Goal: Transaction & Acquisition: Purchase product/service

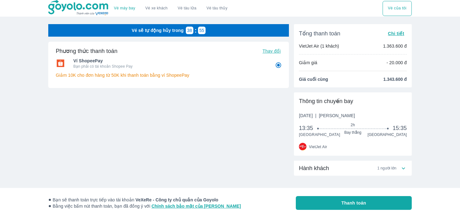
radio input "false"
click at [404, 170] on icon at bounding box center [403, 168] width 7 height 7
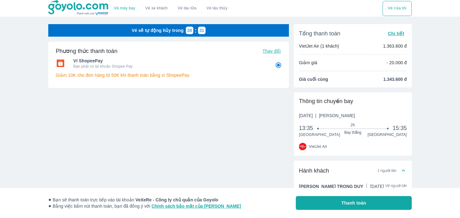
click at [433, 161] on div "Vé máy bay Vé xe khách Vé tàu lửa Vé tàu thủy Vé của tôi Vé sẽ tự động hủy tron…" at bounding box center [230, 122] width 460 height 245
click at [221, 113] on div "Phương thức thanh toán Thay đổi Ví ShopeePay Bạn phải có tài khoản Shopee Pay G…" at bounding box center [168, 85] width 241 height 86
click at [430, 128] on div "Vé máy bay Vé xe khách Vé tàu lửa Vé tàu thủy Vé của tôi Vé sẽ tự động hủy tron…" at bounding box center [230, 122] width 460 height 245
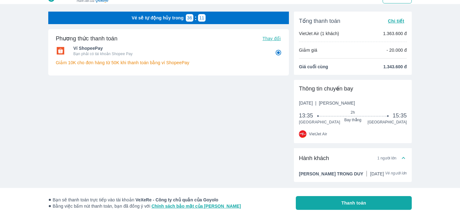
scroll to position [27, 0]
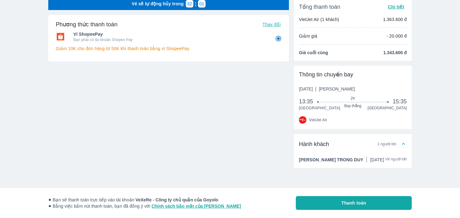
click at [263, 96] on div at bounding box center [168, 98] width 241 height 6
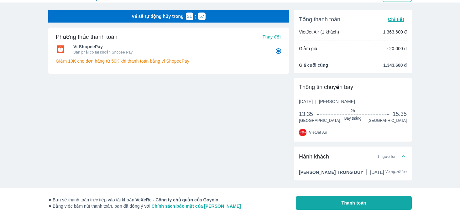
click at [196, 86] on div "Phương thức thanh toán Thay đổi Ví ShopeePay Bạn phải có tài khoản Shopee Pay G…" at bounding box center [168, 71] width 241 height 86
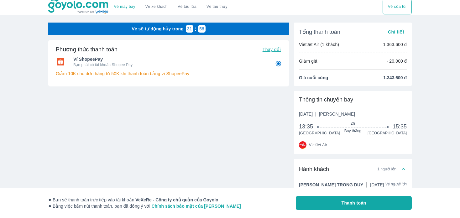
click at [270, 50] on span "Thay đổi" at bounding box center [271, 49] width 18 height 5
radio input "false"
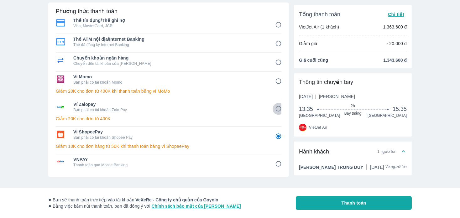
click at [281, 111] on input "5" at bounding box center [278, 109] width 12 height 12
radio input "false"
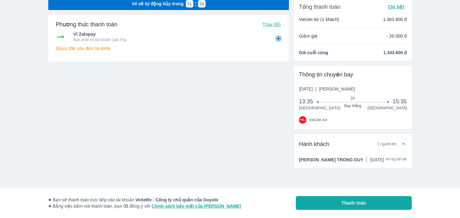
scroll to position [27, 0]
click at [246, 116] on div "Vé sẽ tự động hủy trong 31 : 33 Phương thức thanh toán Thay đổi Ví Zalopay Bạn …" at bounding box center [168, 80] width 241 height 166
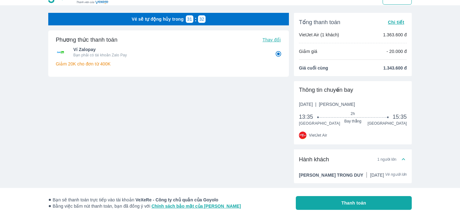
scroll to position [2, 0]
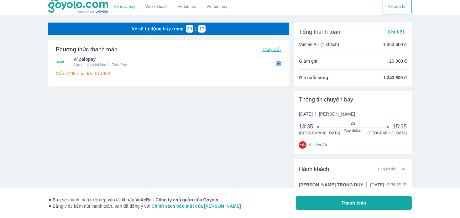
click at [274, 48] on span "Thay đổi" at bounding box center [271, 49] width 18 height 5
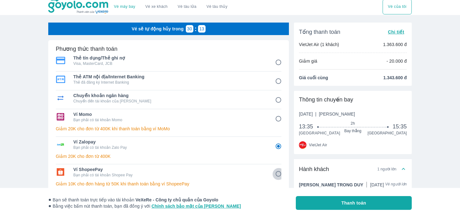
click at [280, 172] on input "6" at bounding box center [278, 174] width 12 height 12
radio input "false"
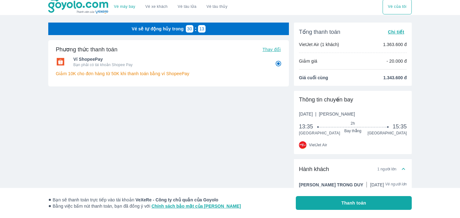
click at [252, 126] on div "Vé sẽ tự động hủy trong 30 : 13 Phương thức thanh toán Thay đổi Ví ShopeePay Bạ…" at bounding box center [168, 106] width 241 height 166
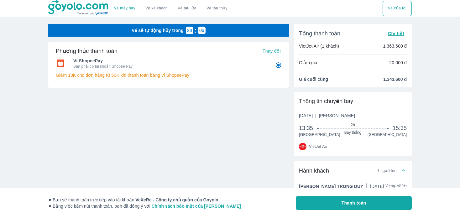
click at [420, 154] on div "Vé máy bay Vé xe khách Vé tàu lửa Vé tàu thủy Vé của tôi Vé sẽ tự động hủy tron…" at bounding box center [230, 122] width 460 height 245
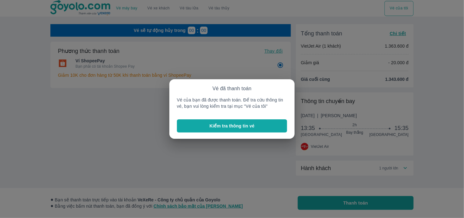
click at [208, 121] on button "Kiểm tra thông tin vé" at bounding box center [232, 125] width 110 height 13
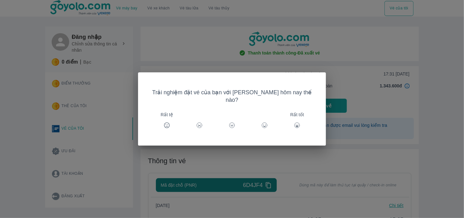
click at [418, 78] on div "Trải nghiệm đặt vé của bạn với Goyolo hôm nay thế nào? Rất tệ Rất tốt" at bounding box center [232, 109] width 464 height 218
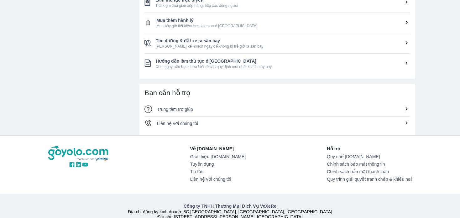
scroll to position [301, 0]
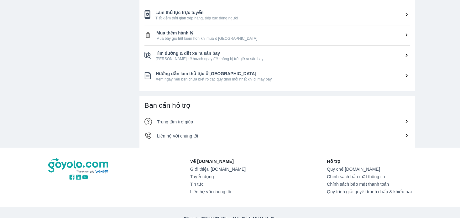
click at [183, 125] on li "Trung tâm trợ giúp" at bounding box center [276, 122] width 265 height 14
click at [193, 134] on span "Liên hệ với chúng tôi" at bounding box center [177, 135] width 41 height 5
click at [186, 124] on div "Trung tâm trợ giúp" at bounding box center [283, 122] width 253 height 6
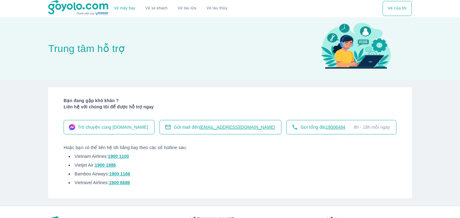
click at [257, 153] on li "Vietnam Airlines: 1900 1100" at bounding box center [230, 157] width 333 height 9
click at [115, 127] on span "Trò chuyện cùng Goyolo.com" at bounding box center [113, 127] width 70 height 6
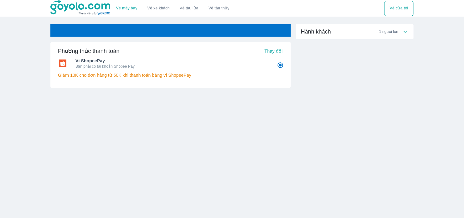
radio input "false"
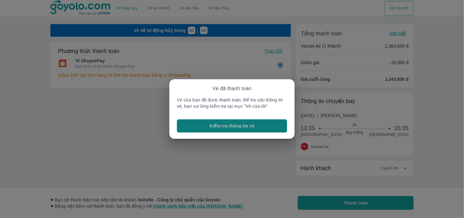
click at [247, 124] on p "Kiểm tra thông tin vé" at bounding box center [231, 126] width 45 height 6
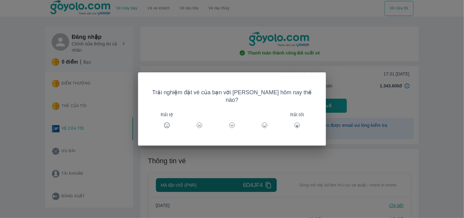
click at [294, 122] on icon at bounding box center [297, 125] width 6 height 6
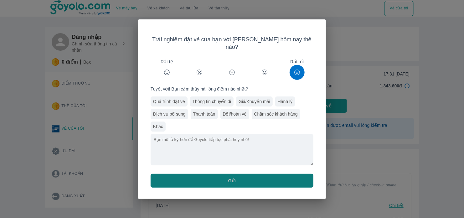
click at [260, 178] on button "Gửi" at bounding box center [232, 181] width 163 height 14
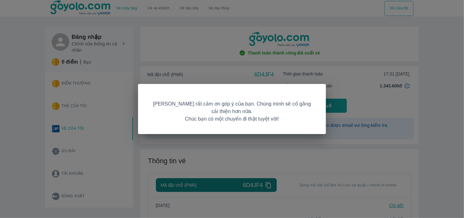
click at [393, 116] on div "Goyolo rất cảm ơn góp ý của bạn. Chúng mình sẽ cố gắng cải thiện hơn nữa. Chúc …" at bounding box center [232, 109] width 464 height 218
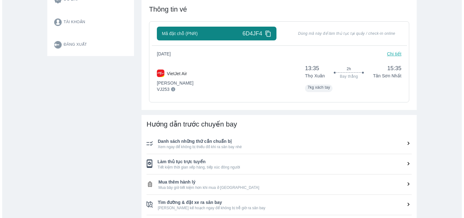
scroll to position [163, 0]
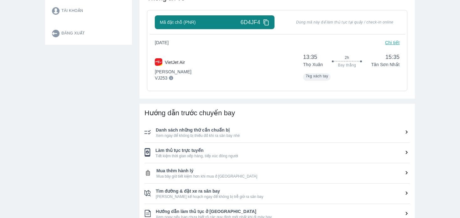
click at [338, 48] on div "Thứ 4, 20/08/2025 Chi tiết VietJet Air Phổ Thông VJ253 13:35 Thọ Xuân 2h Bay th…" at bounding box center [277, 59] width 245 height 41
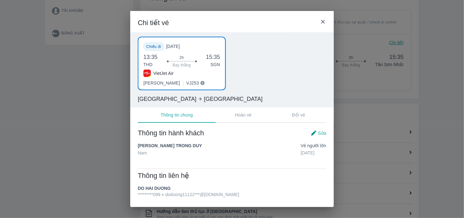
click at [276, 178] on div "Thông tin liên hệ" at bounding box center [232, 175] width 189 height 9
click at [316, 133] on img at bounding box center [314, 133] width 6 height 6
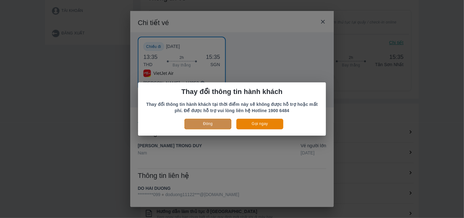
click at [191, 126] on button "Đóng" at bounding box center [207, 124] width 47 height 10
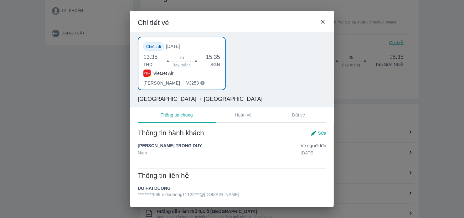
click at [257, 72] on div "Chiều đi Thứ 4, 20/08/2025 13:35 THD 2h Bay thẳng 15:35 SGN VietJet Air Phổ Thô…" at bounding box center [232, 64] width 189 height 54
click at [258, 116] on button "Hoàn vé" at bounding box center [243, 114] width 55 height 15
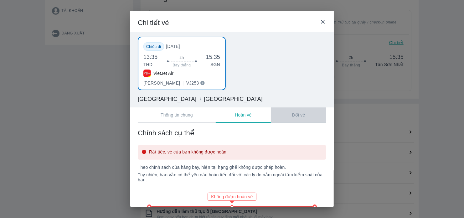
click at [301, 111] on button "Đổi vé" at bounding box center [298, 114] width 55 height 15
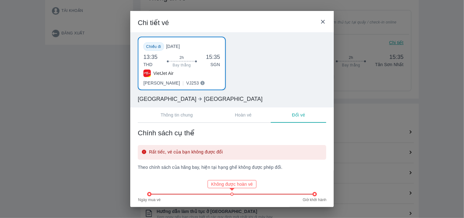
scroll to position [14, 0]
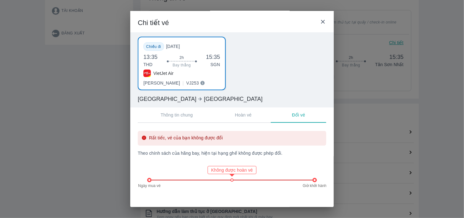
click at [161, 115] on p "Thông tin chung" at bounding box center [177, 115] width 32 height 6
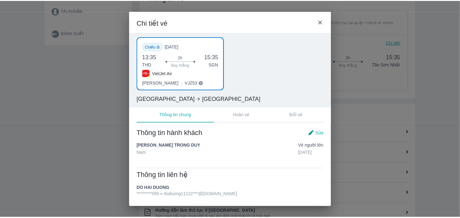
scroll to position [0, 0]
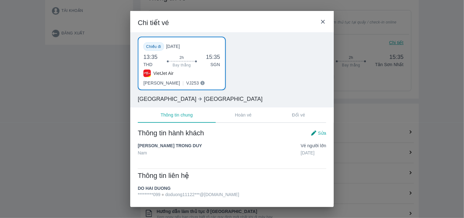
click at [270, 68] on div "Chiều đi Thứ 4, 20/08/2025 13:35 THD 2h Bay thẳng 15:35 SGN VietJet Air Phổ Thô…" at bounding box center [232, 64] width 189 height 54
click at [290, 102] on div "Thanh Hóa Sài Gòn" at bounding box center [232, 99] width 189 height 8
click at [177, 199] on div "Thông tin hành khách Sửa NGUYEN TRONG DUY Nam Vé Người lớn 19/11/2004 Thông tin…" at bounding box center [232, 163] width 204 height 84
click at [176, 196] on span "*********099 doduong11122***@gmail.com" at bounding box center [188, 194] width 101 height 6
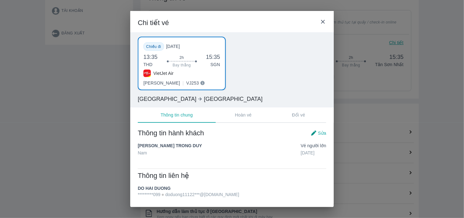
click at [211, 199] on div "Thông tin hành khách Sửa NGUYEN TRONG DUY Nam Vé Người lớn 19/11/2004 Thông tin…" at bounding box center [232, 163] width 204 height 84
click at [316, 139] on div "Thông tin hành khách Sửa NGUYEN TRONG DUY Nam Vé Người lớn 19/11/2004" at bounding box center [232, 145] width 189 height 33
click at [322, 122] on button "Đổi vé" at bounding box center [298, 114] width 55 height 15
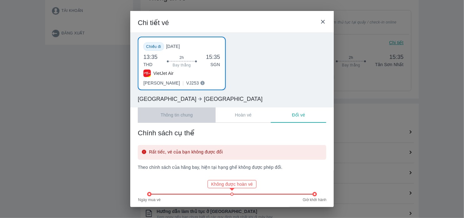
click at [184, 117] on p "Thông tin chung" at bounding box center [177, 115] width 32 height 6
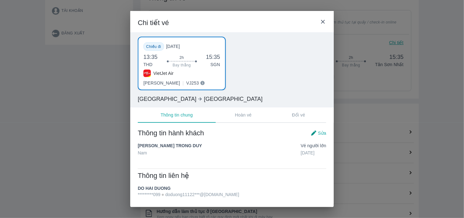
click at [318, 134] on div "Sửa" at bounding box center [319, 133] width 16 height 6
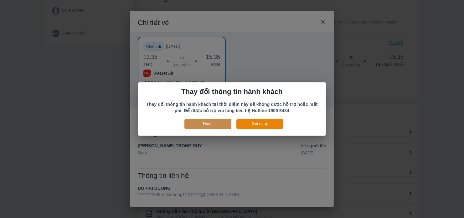
click at [213, 124] on button "Đóng" at bounding box center [207, 124] width 47 height 10
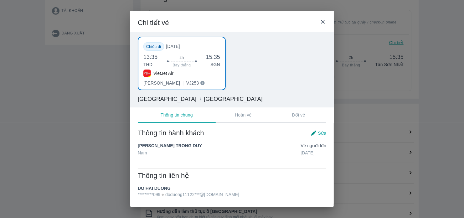
click at [178, 197] on span "*********099 doduong11122***@gmail.com" at bounding box center [188, 194] width 101 height 6
click at [212, 181] on div "Thông tin liên hệ DO HAI DUONG *********099 doduong11122***@gmail.com Thông tin…" at bounding box center [232, 184] width 189 height 26
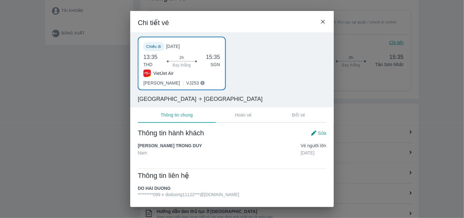
click at [320, 134] on span "Sửa" at bounding box center [322, 133] width 8 height 6
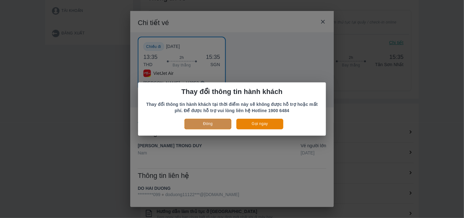
click at [205, 123] on button "Đóng" at bounding box center [207, 124] width 47 height 10
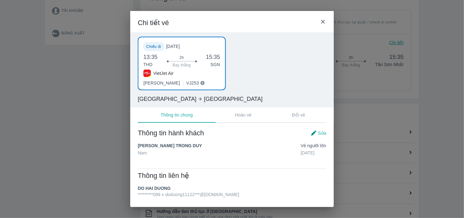
click at [324, 20] on icon at bounding box center [323, 21] width 7 height 7
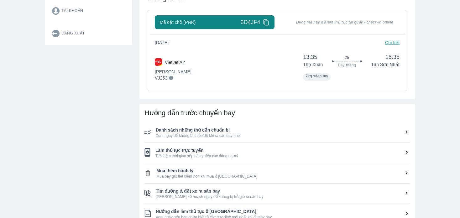
click at [433, 146] on div "Vé máy bay Vé xe khách Vé tàu lửa Vé tàu thủy Vé của tôi Đăng nhập Chỉnh sửa th…" at bounding box center [230, 115] width 460 height 556
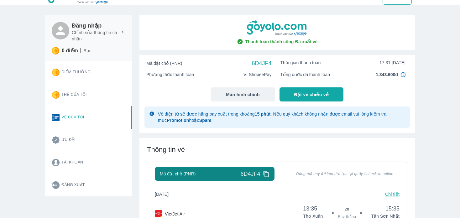
scroll to position [13, 0]
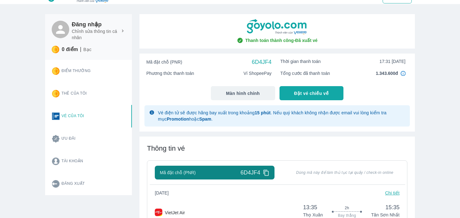
click at [261, 113] on strong "15 phút" at bounding box center [263, 112] width 16 height 5
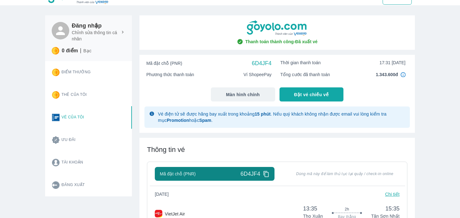
scroll to position [0, 0]
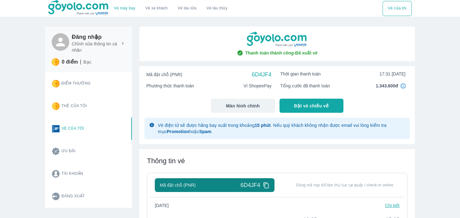
drag, startPoint x: 91, startPoint y: 107, endPoint x: 215, endPoint y: 155, distance: 132.6
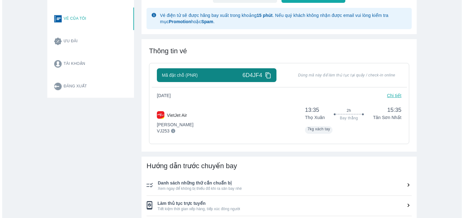
scroll to position [88, 0]
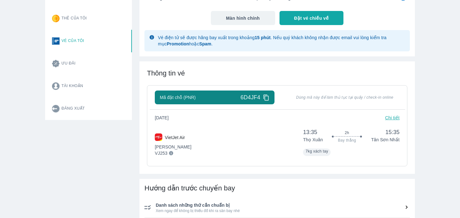
click at [287, 116] on div "Thứ 4, 20/08/2025 Chi tiết" at bounding box center [277, 118] width 245 height 6
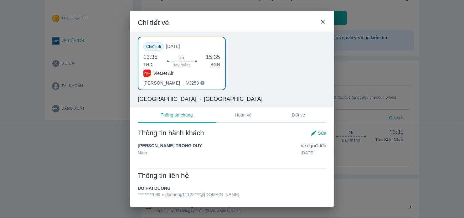
click at [323, 132] on span "Sửa" at bounding box center [322, 133] width 8 height 6
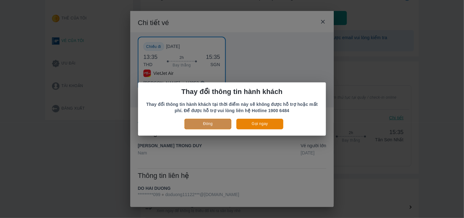
click at [221, 125] on button "Đóng" at bounding box center [207, 124] width 47 height 10
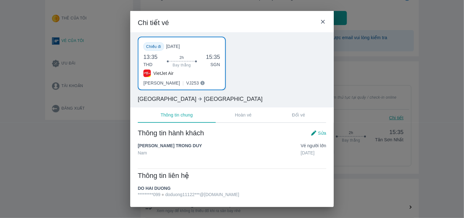
click at [259, 161] on div "NGUYEN TRONG DUY Nam Vé Người lớn 19/11/2004" at bounding box center [232, 151] width 189 height 19
click at [212, 183] on div "Thông tin liên hệ DO HAI DUONG *********099 doduong11122***@gmail.com Thông tin…" at bounding box center [232, 184] width 189 height 26
click at [213, 195] on span "*********099 doduong11122***@gmail.com" at bounding box center [188, 194] width 101 height 6
click at [230, 199] on div "Thông tin hành khách Sửa NGUYEN TRONG DUY Nam Vé Người lớn 19/11/2004 Thông tin…" at bounding box center [232, 163] width 204 height 84
